Goal: Task Accomplishment & Management: Manage account settings

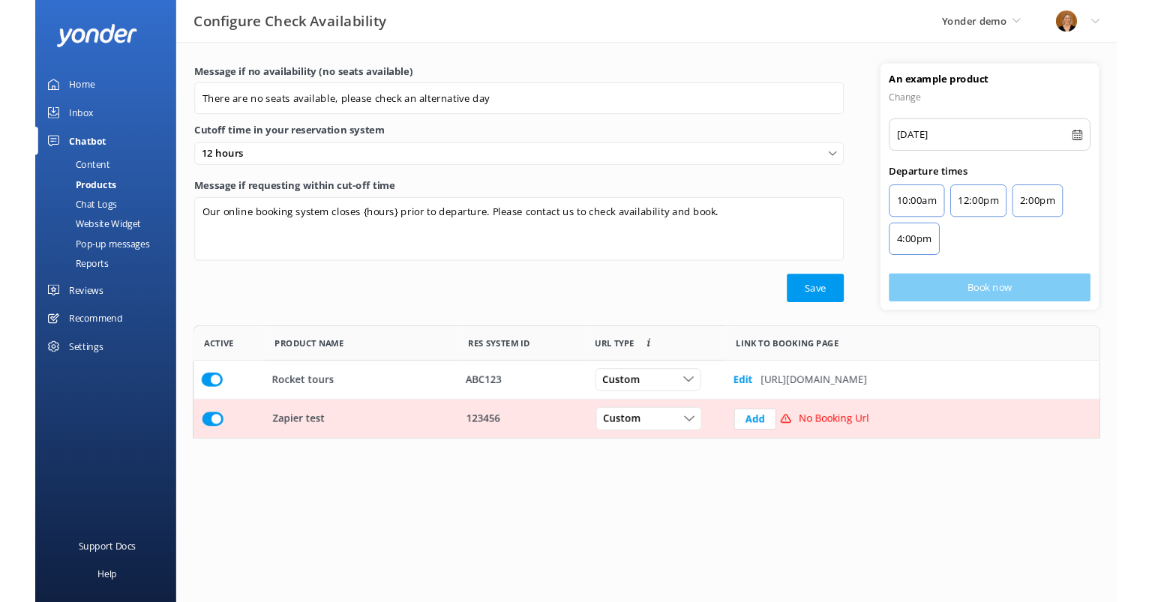
scroll to position [109, 954]
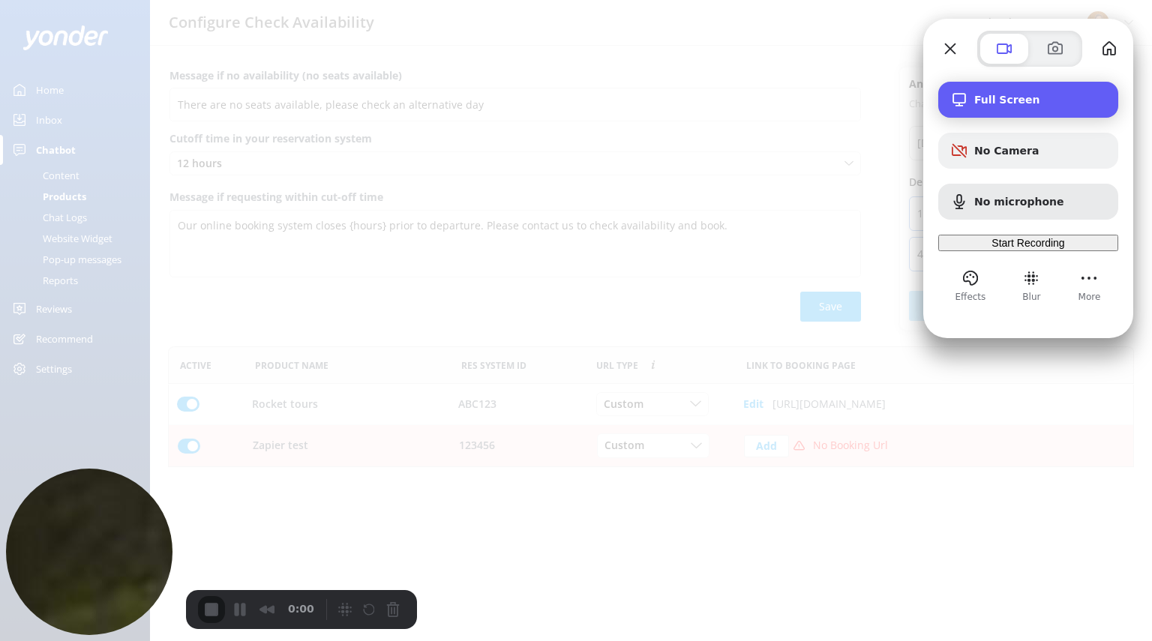
click at [1022, 112] on div "Full Screen" at bounding box center [1028, 100] width 180 height 36
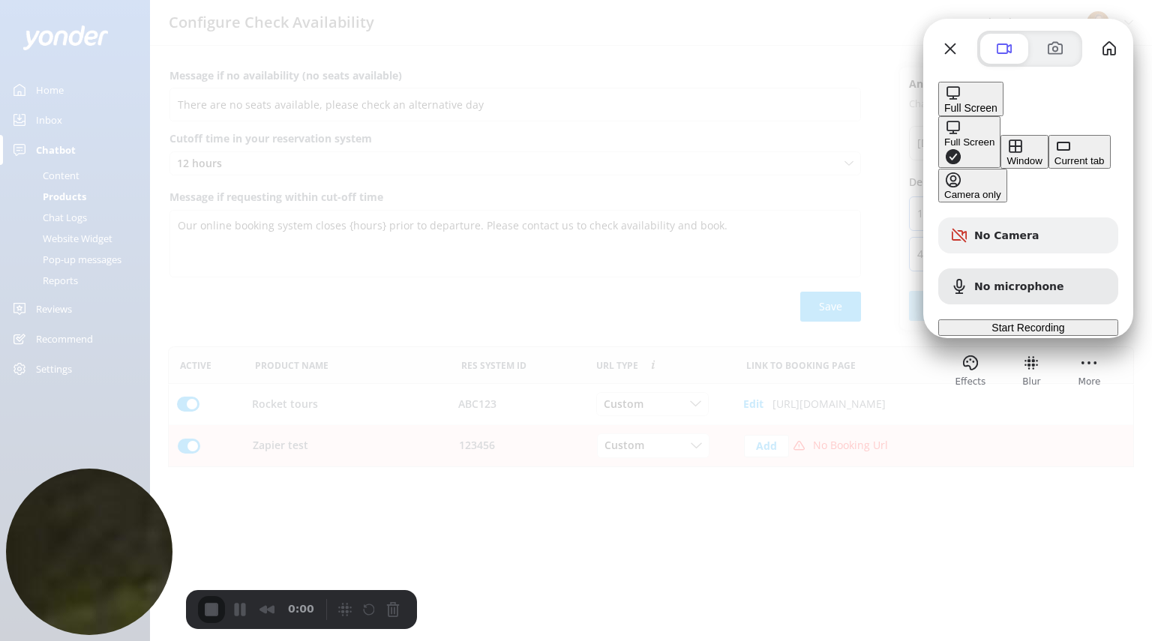
click at [1006, 155] on div "Window" at bounding box center [1023, 160] width 35 height 11
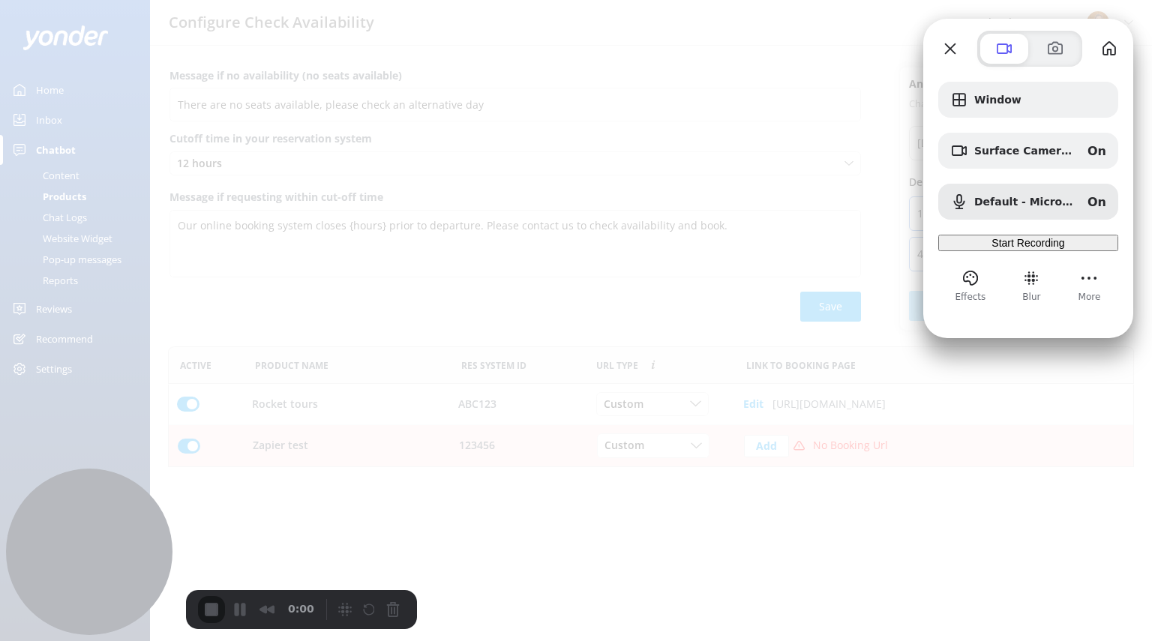
click at [1010, 249] on span "Start Recording" at bounding box center [1027, 243] width 73 height 12
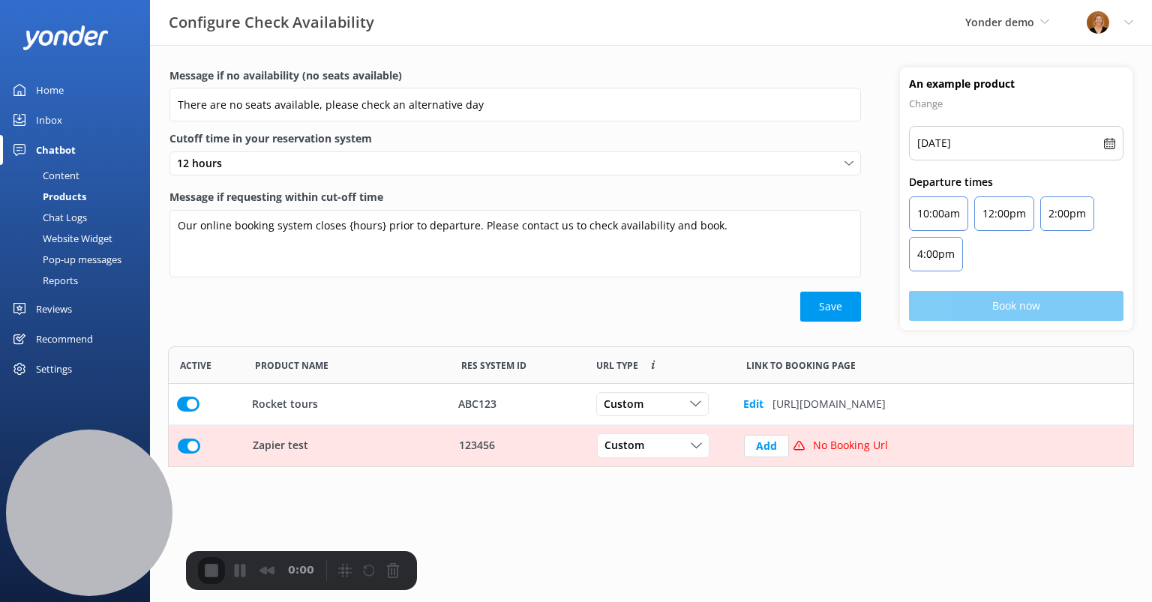
click at [60, 91] on div "Home" at bounding box center [50, 90] width 28 height 30
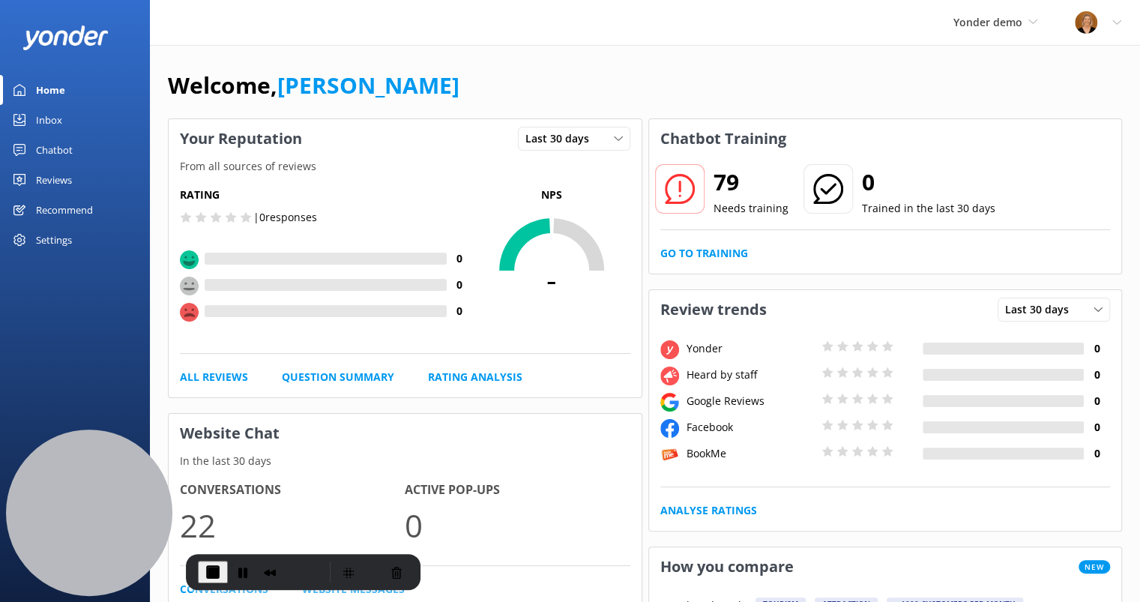
click at [62, 179] on div "Reviews" at bounding box center [54, 180] width 36 height 30
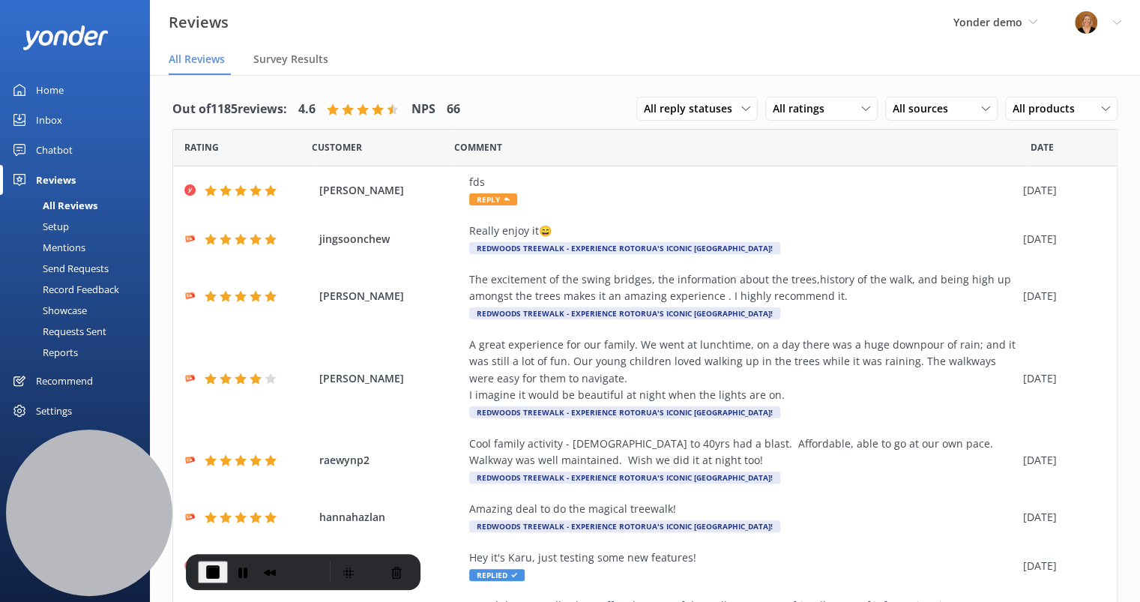
click at [65, 228] on div "Setup" at bounding box center [39, 226] width 60 height 21
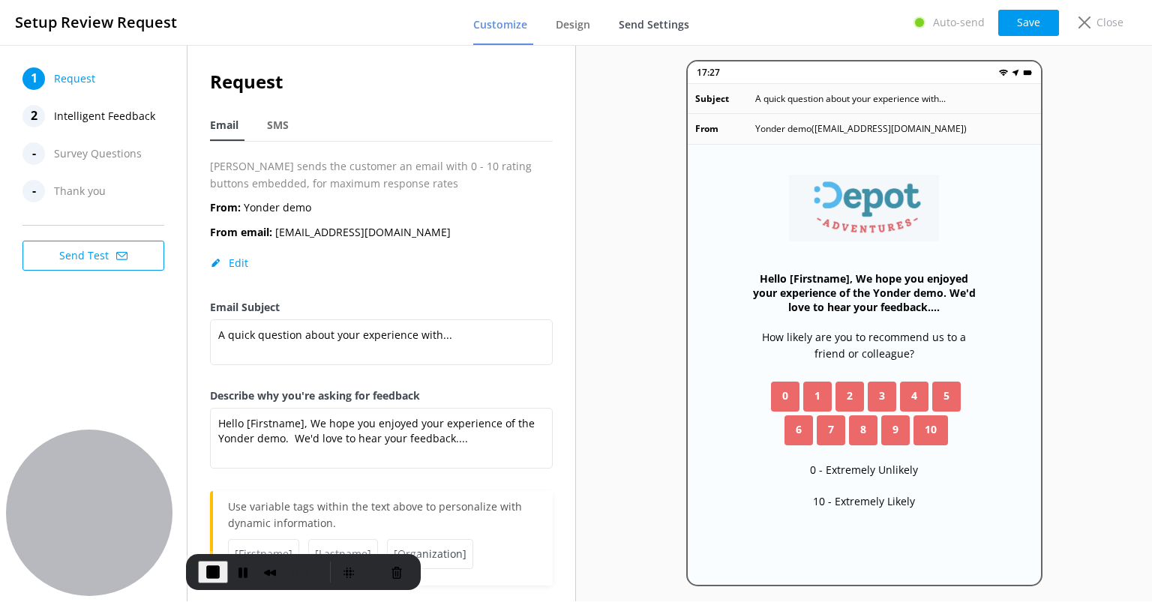
click at [650, 22] on span "Send Settings" at bounding box center [653, 24] width 70 height 15
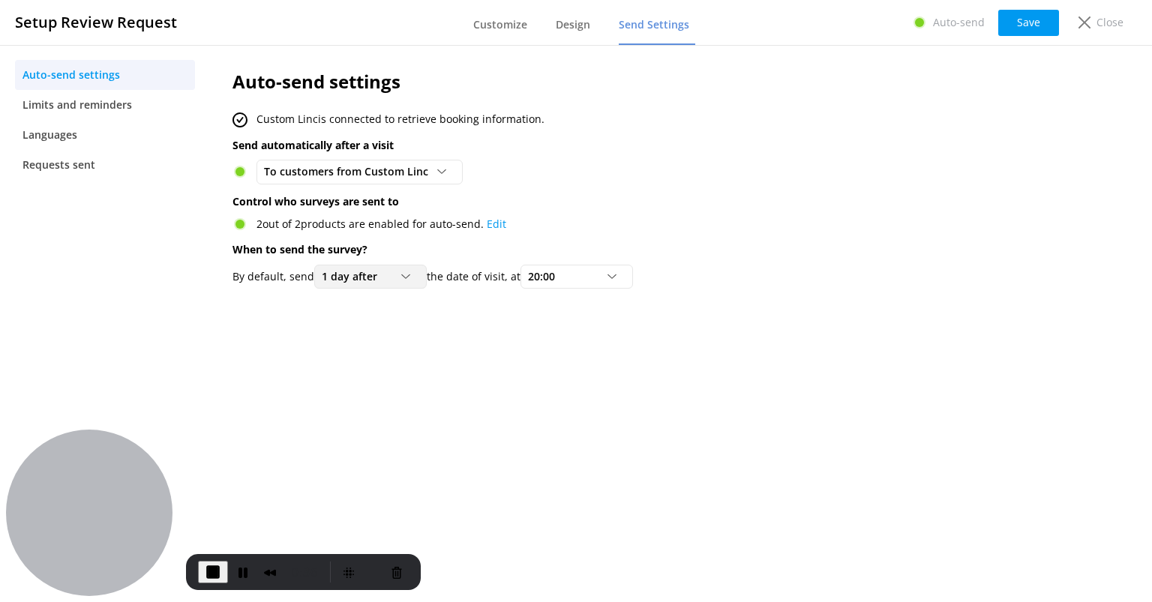
click at [402, 271] on div "1 day after" at bounding box center [370, 276] width 105 height 16
click at [631, 216] on div "2 out of 2 products are enabled for auto-send. Edit" at bounding box center [612, 224] width 761 height 16
click at [126, 101] on span "Limits and reminders" at bounding box center [76, 105] width 109 height 16
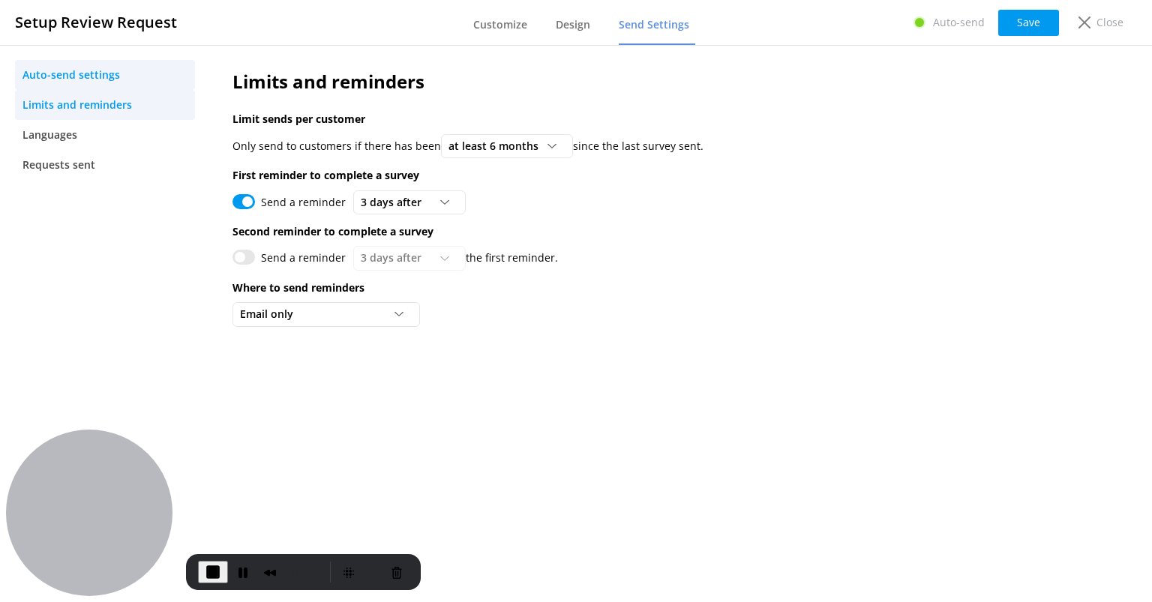
click at [109, 73] on span "Auto-send settings" at bounding box center [70, 75] width 97 height 16
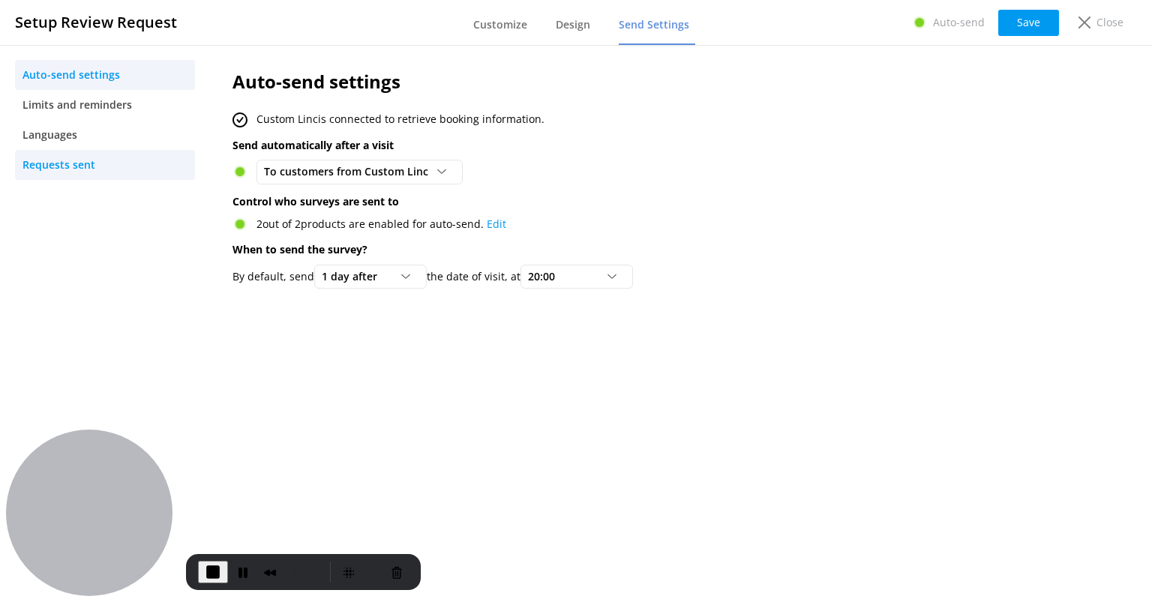
click at [106, 170] on link "Requests sent" at bounding box center [105, 165] width 180 height 30
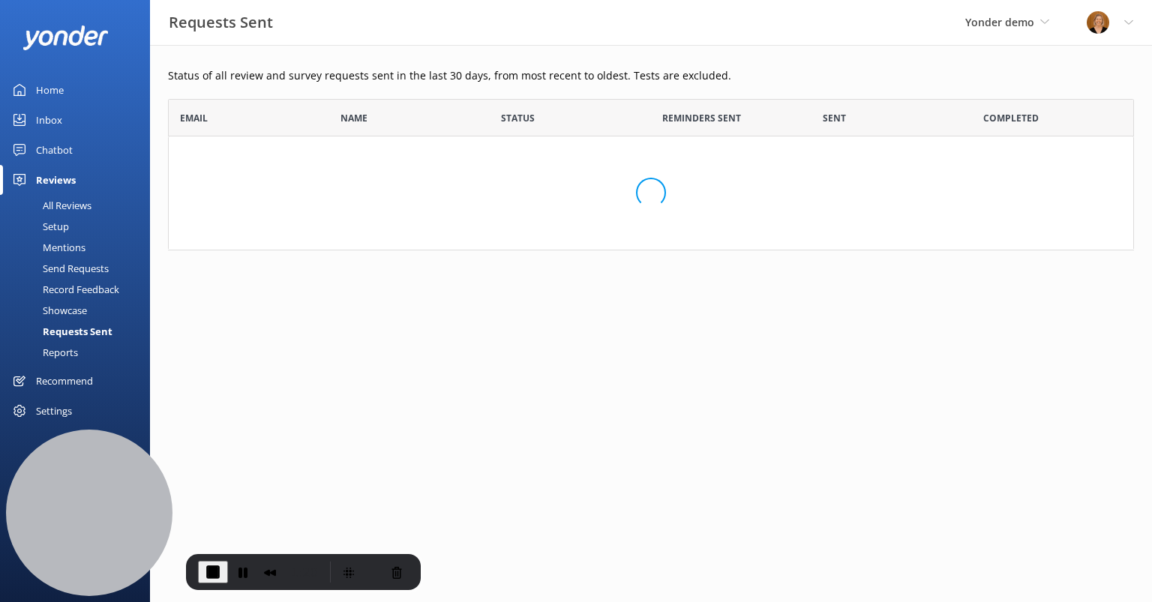
scroll to position [139, 954]
click at [94, 261] on div "Send Requests" at bounding box center [59, 268] width 100 height 21
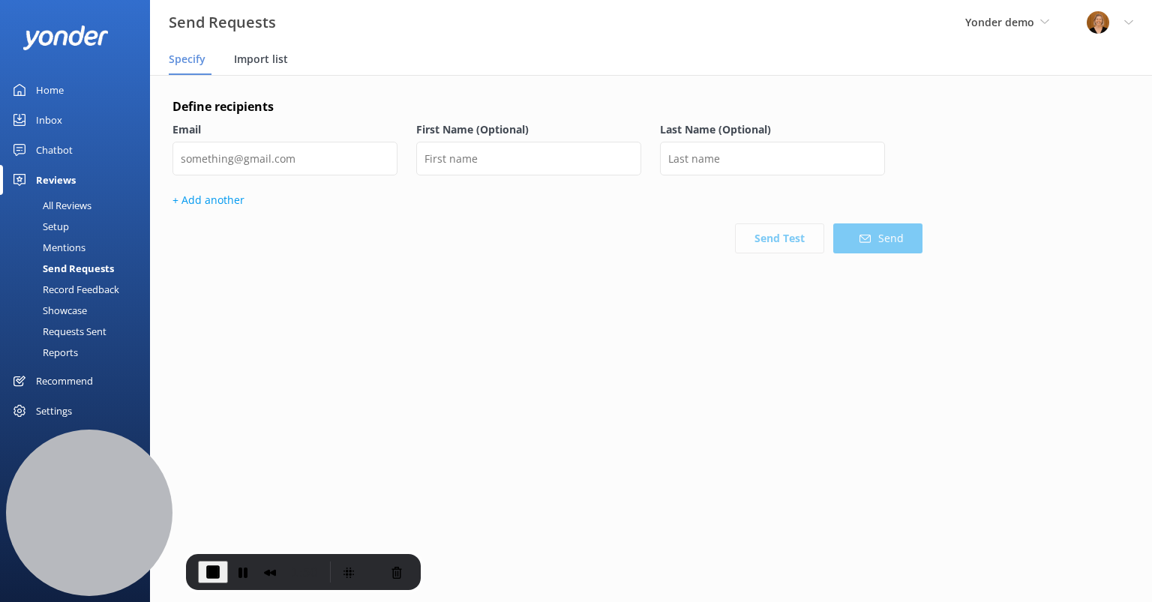
click at [265, 65] on span "Import list" at bounding box center [261, 59] width 54 height 15
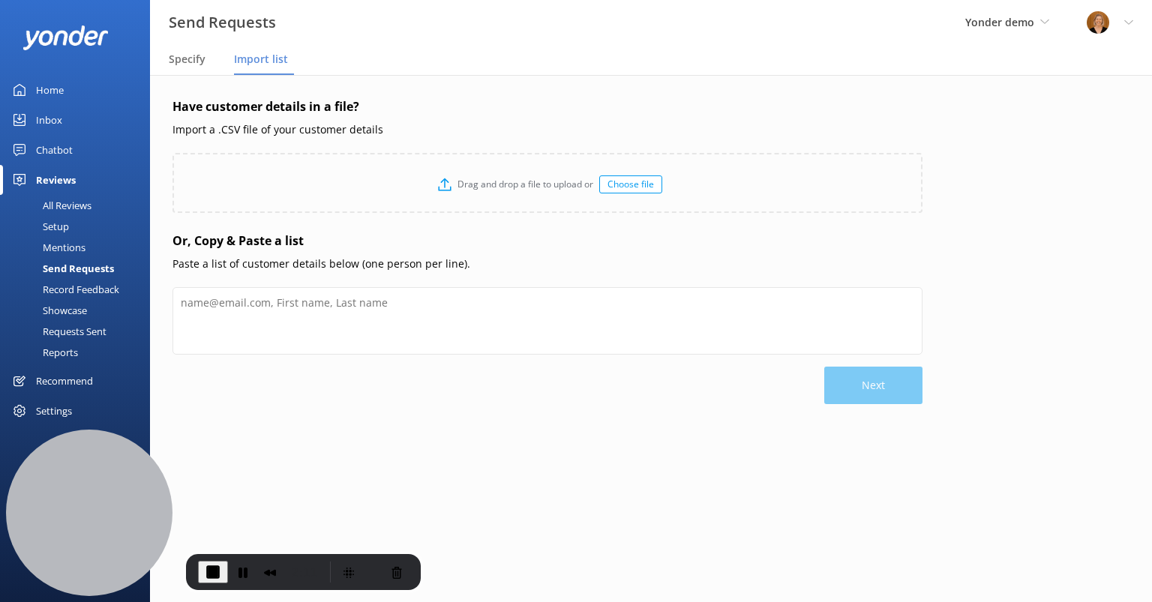
click at [54, 410] on div "Settings" at bounding box center [54, 411] width 36 height 30
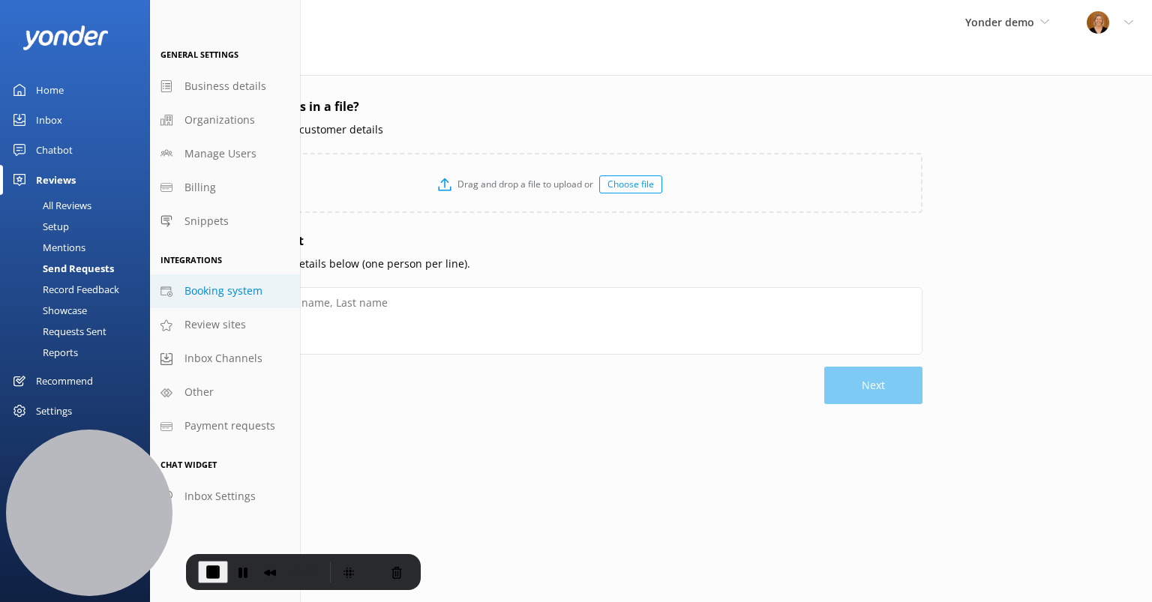
click at [231, 285] on span "Booking system" at bounding box center [223, 291] width 78 height 16
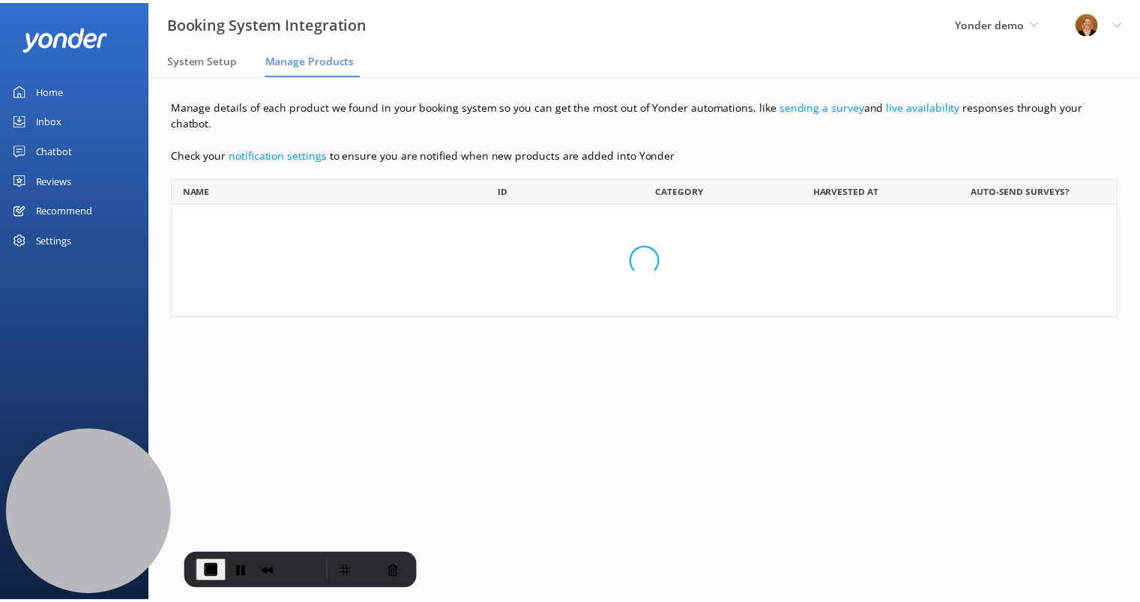
scroll to position [90, 945]
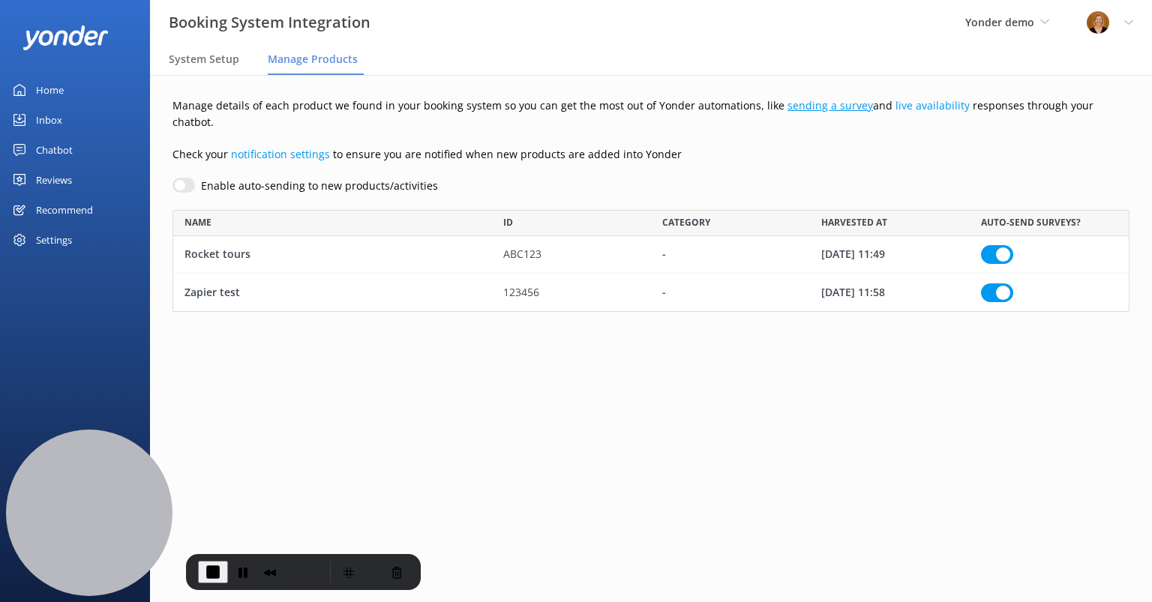
click at [799, 109] on link "sending a survey" at bounding box center [829, 105] width 85 height 14
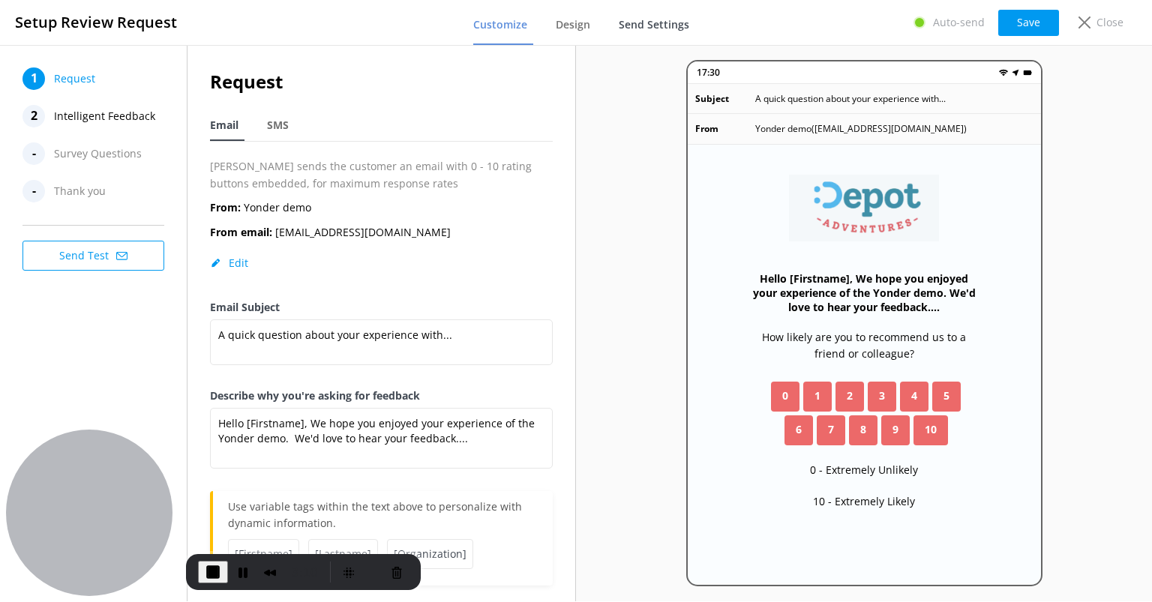
click at [651, 28] on span "Send Settings" at bounding box center [653, 24] width 70 height 15
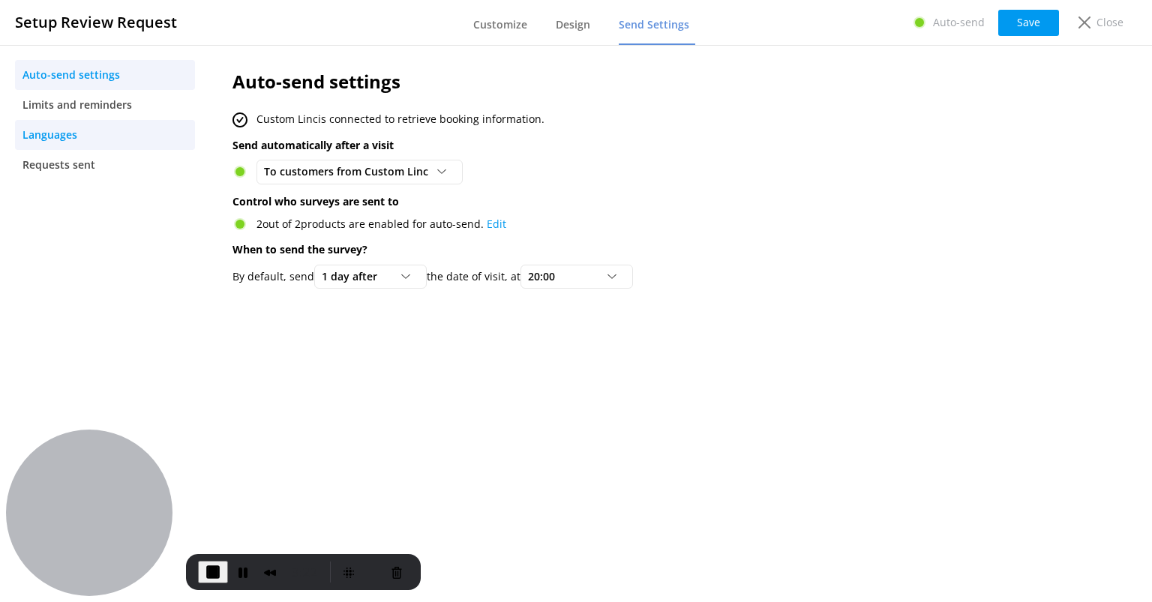
click at [88, 133] on link "Languages" at bounding box center [105, 135] width 180 height 30
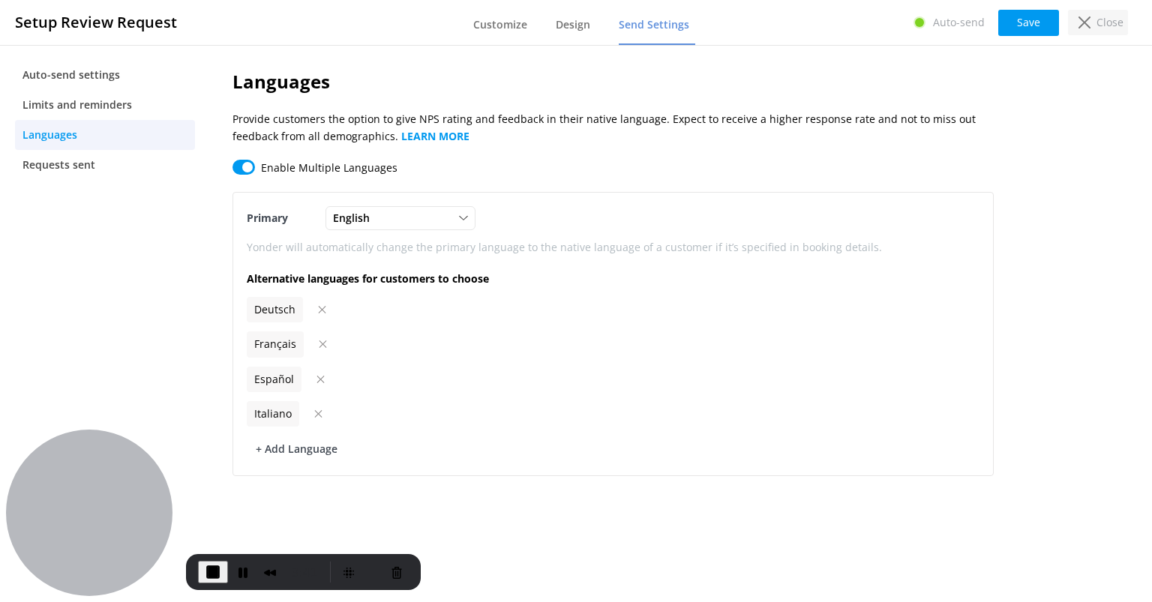
click at [1092, 23] on div "Close" at bounding box center [1098, 22] width 60 height 25
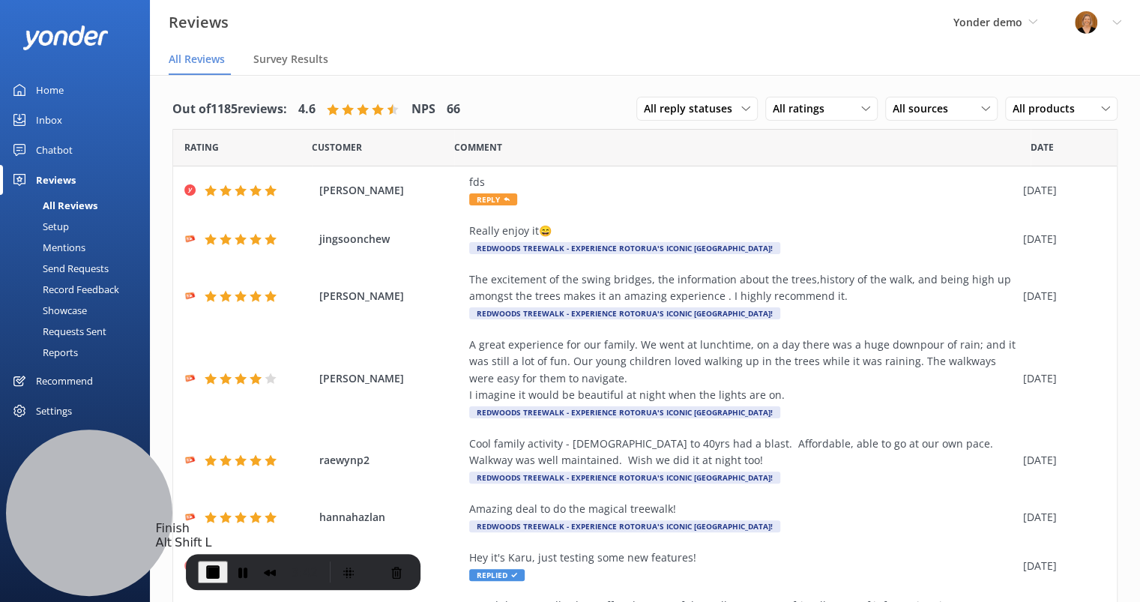
click at [204, 566] on span "End Recording" at bounding box center [213, 572] width 18 height 18
